Goal: Transaction & Acquisition: Book appointment/travel/reservation

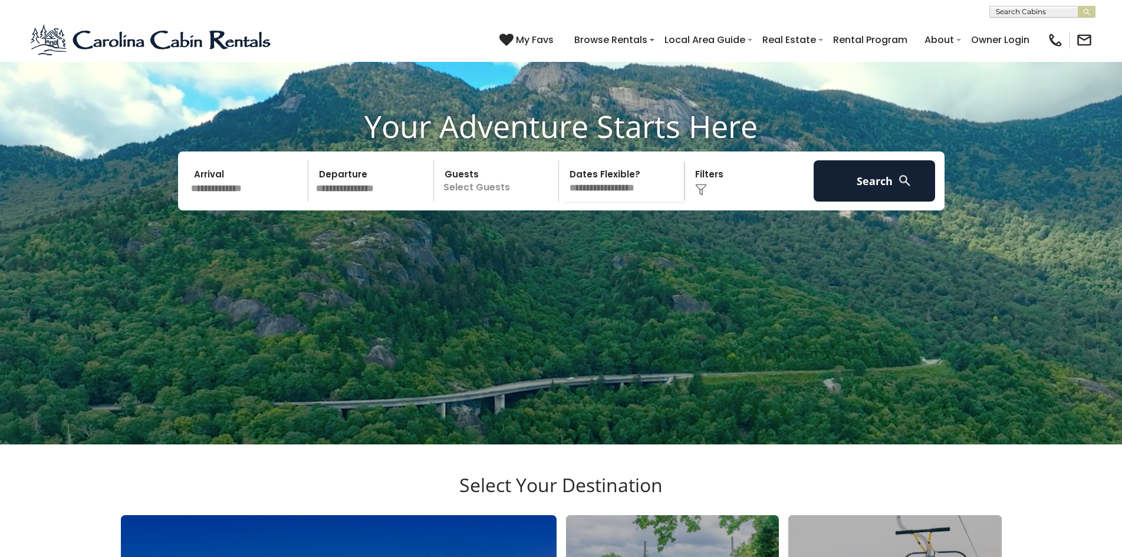
scroll to position [119, 0]
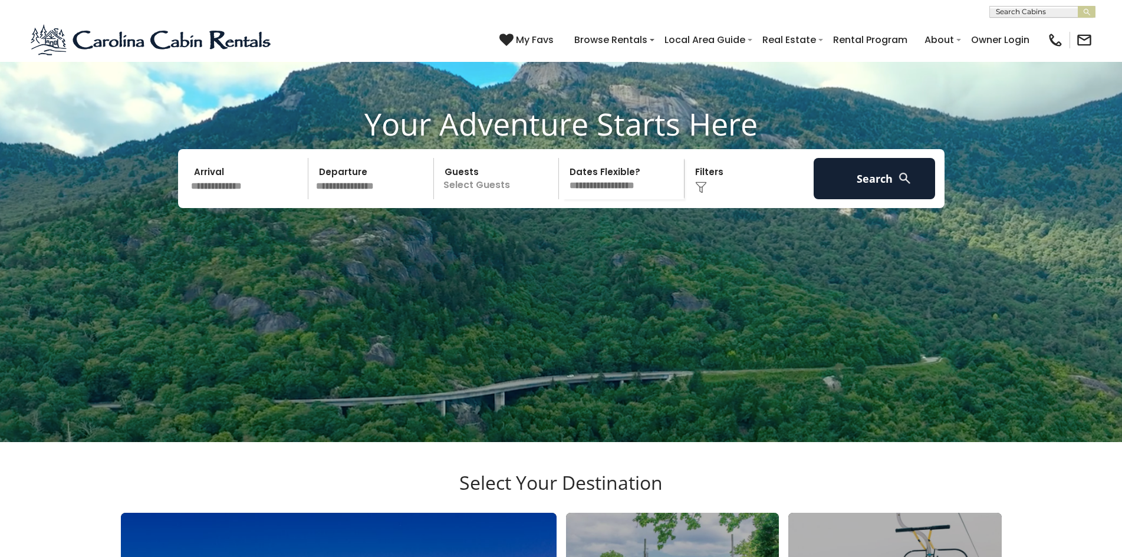
click at [767, 74] on video at bounding box center [561, 161] width 1122 height 561
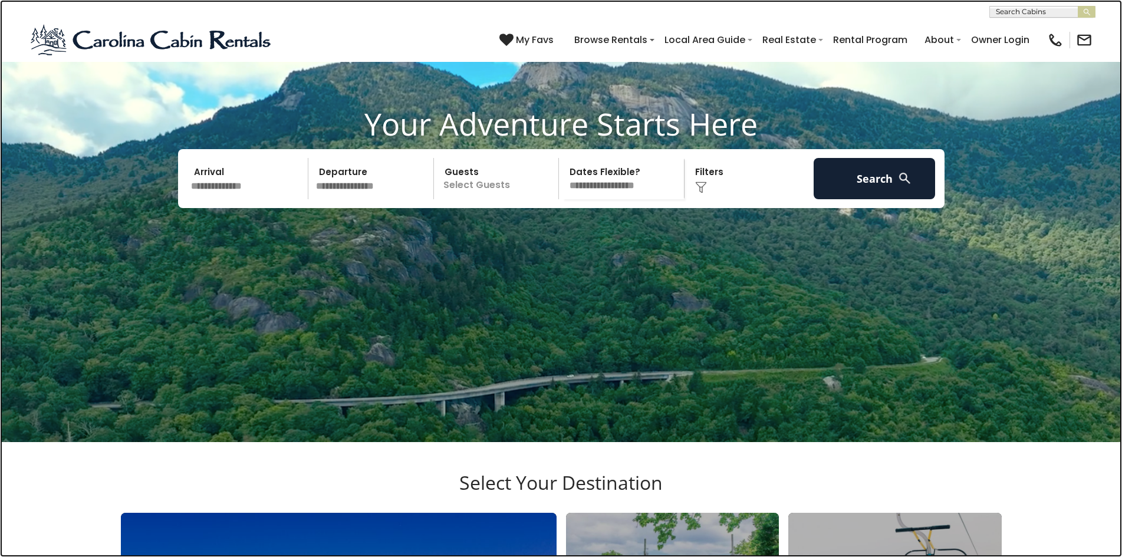
click at [113, 74] on link at bounding box center [561, 278] width 1122 height 557
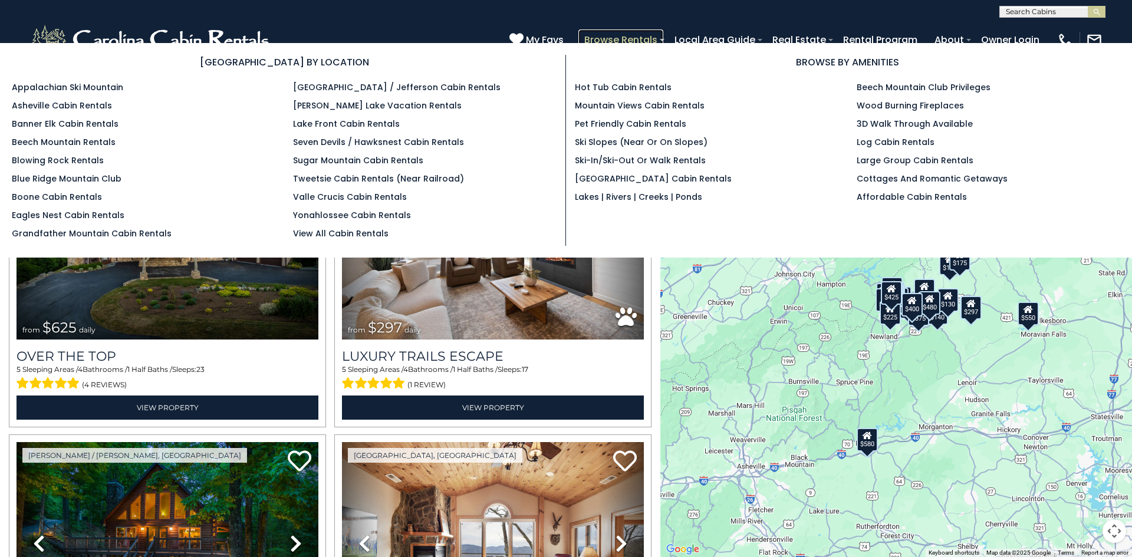
click at [589, 35] on link "Browse Rentals" at bounding box center [621, 39] width 85 height 21
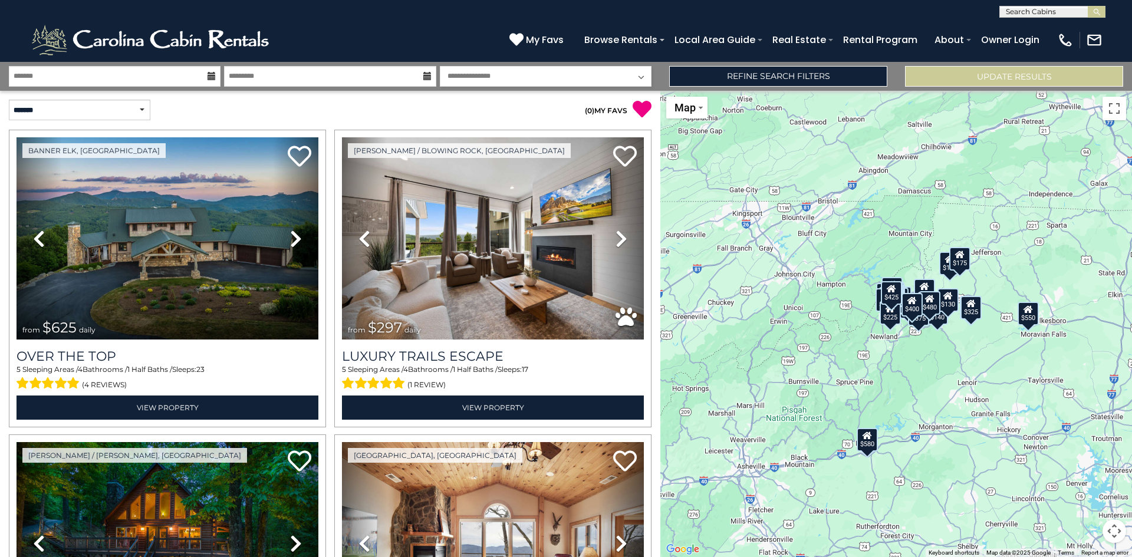
scroll to position [254, 0]
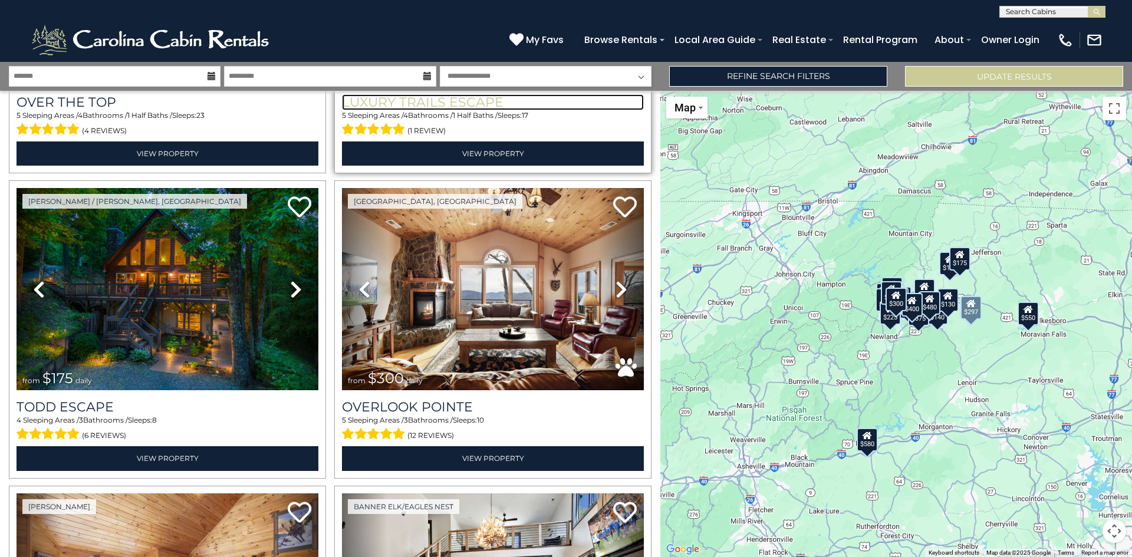
click at [367, 94] on h3 "Luxury Trails Escape" at bounding box center [493, 102] width 302 height 16
